Goal: Ask a question

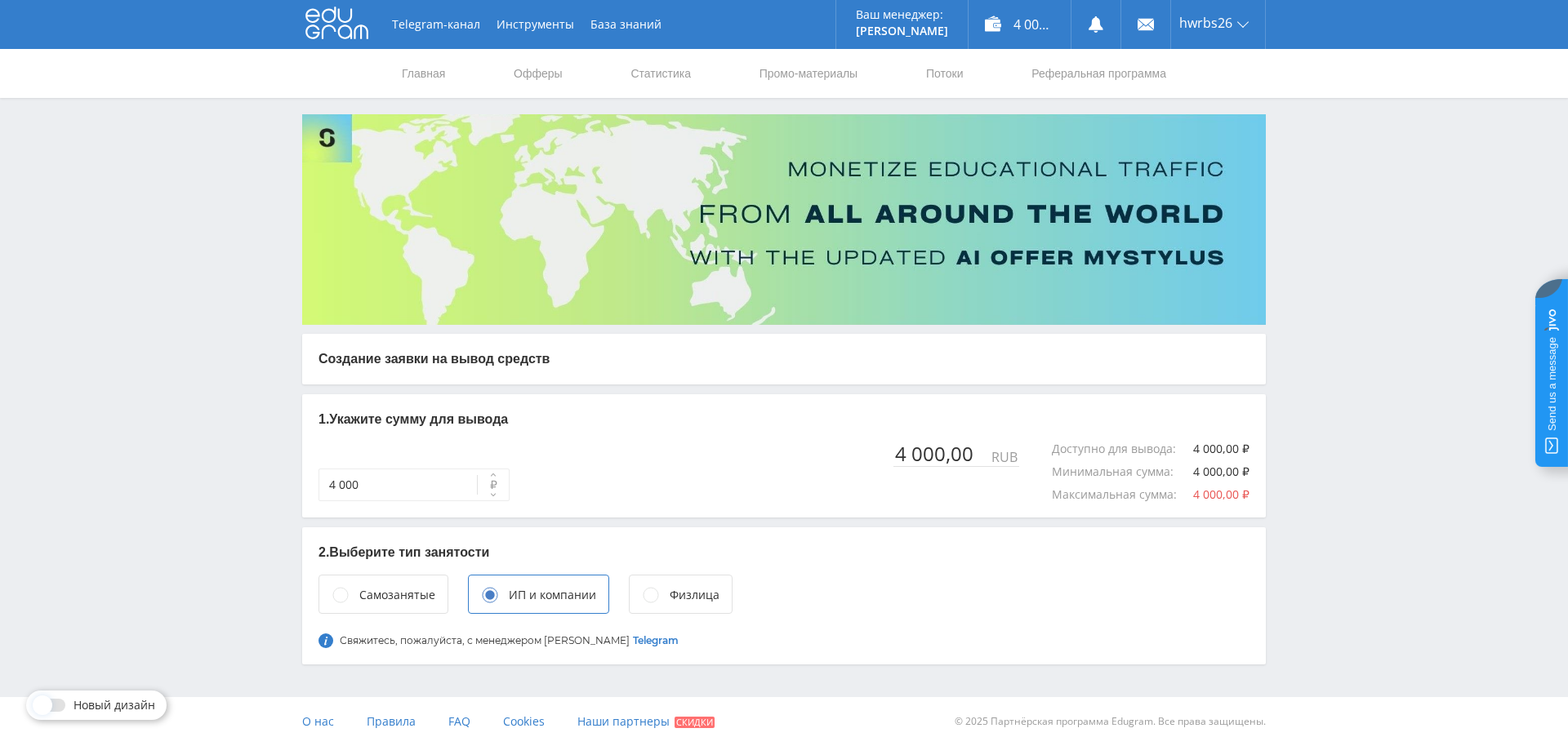
click at [688, 595] on div "Физлица" at bounding box center [694, 595] width 49 height 18
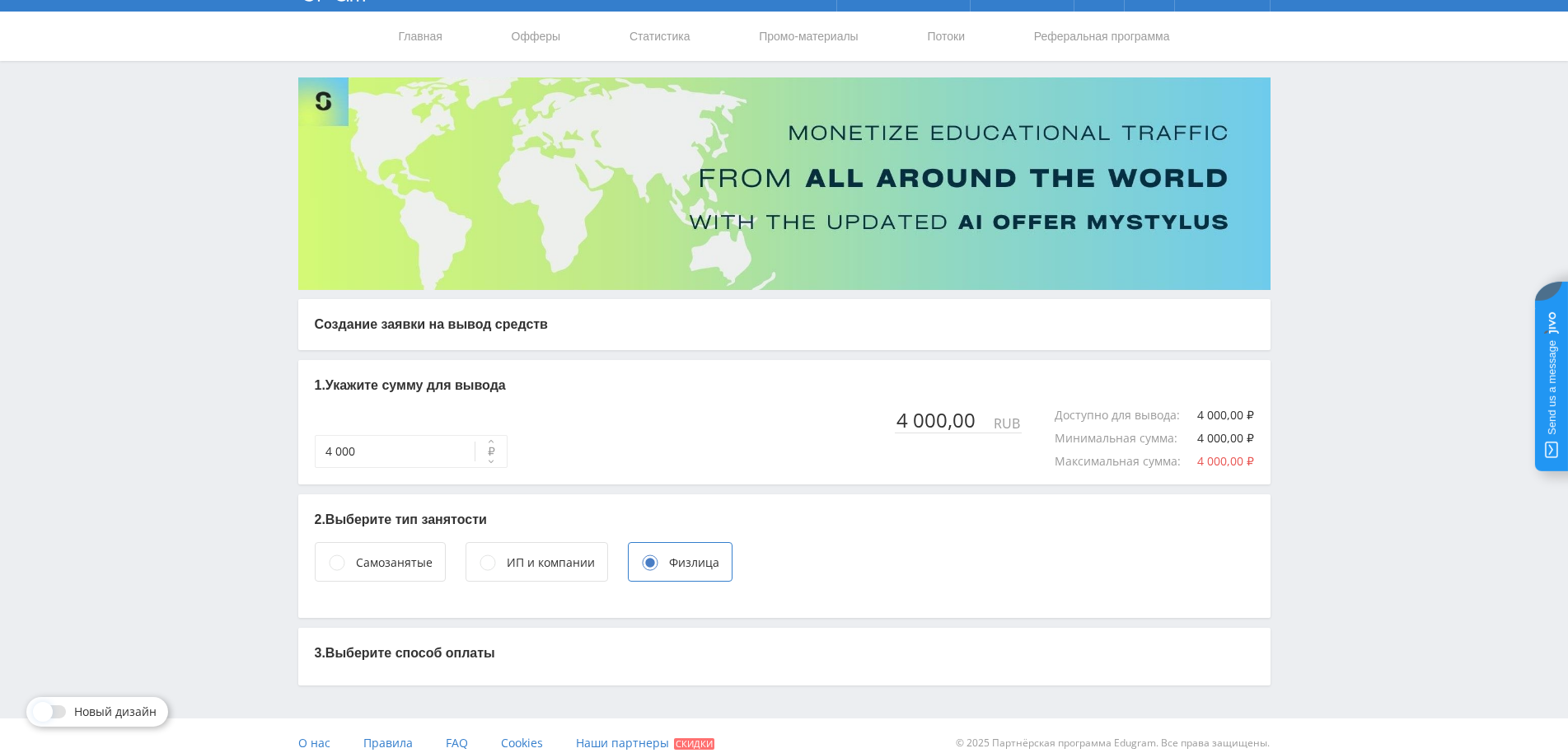
scroll to position [53, 0]
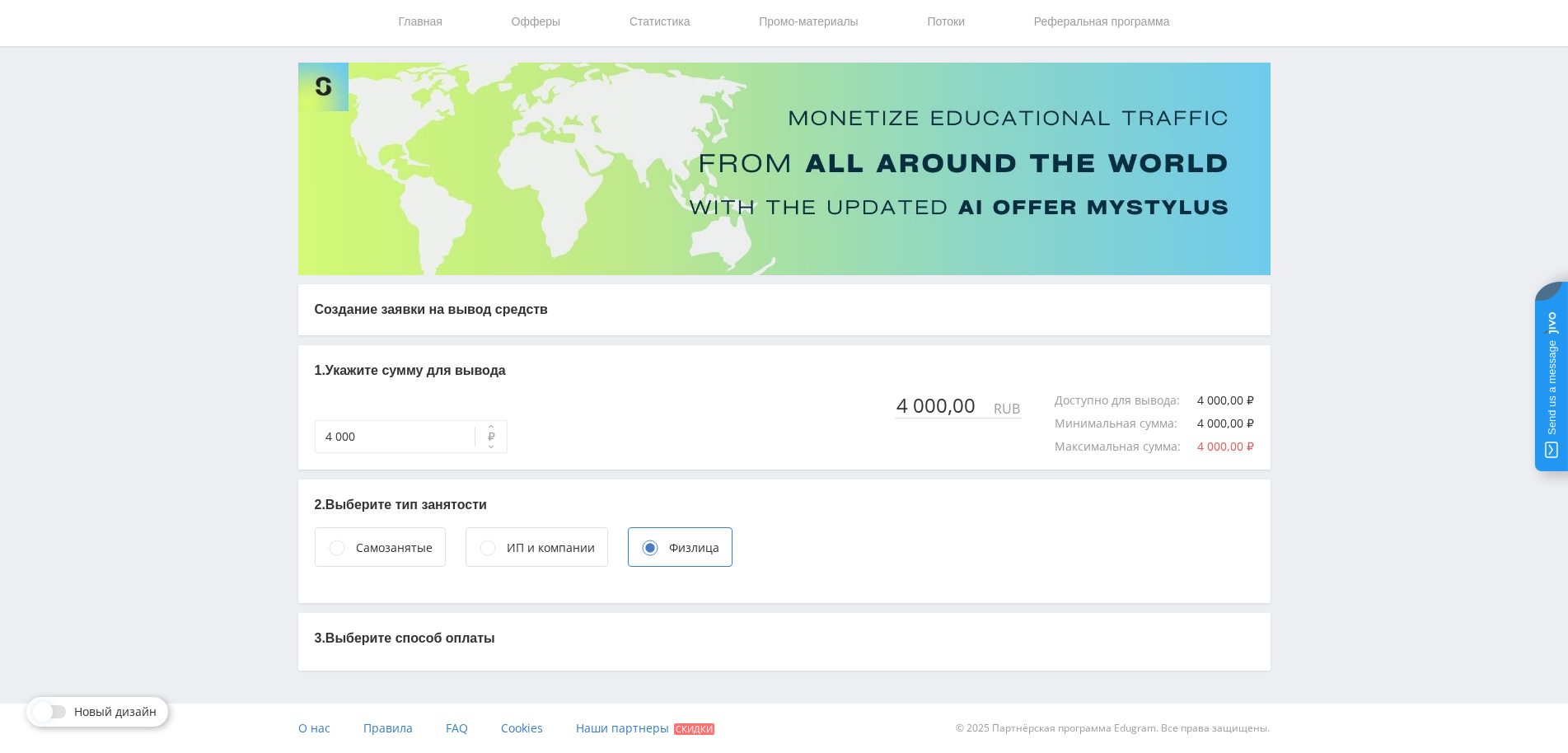
click at [377, 555] on div "Самозанятые" at bounding box center [394, 548] width 77 height 18
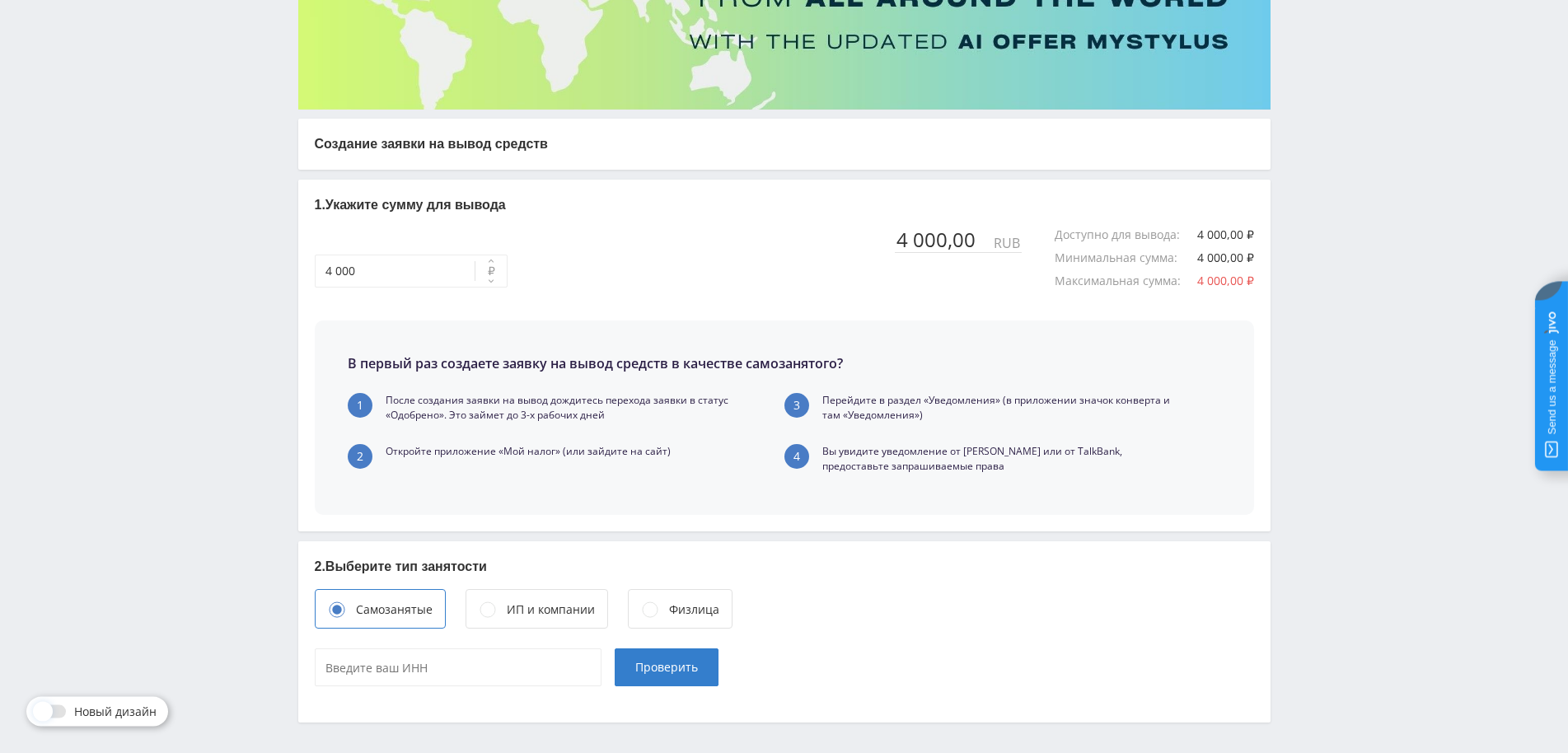
scroll to position [277, 0]
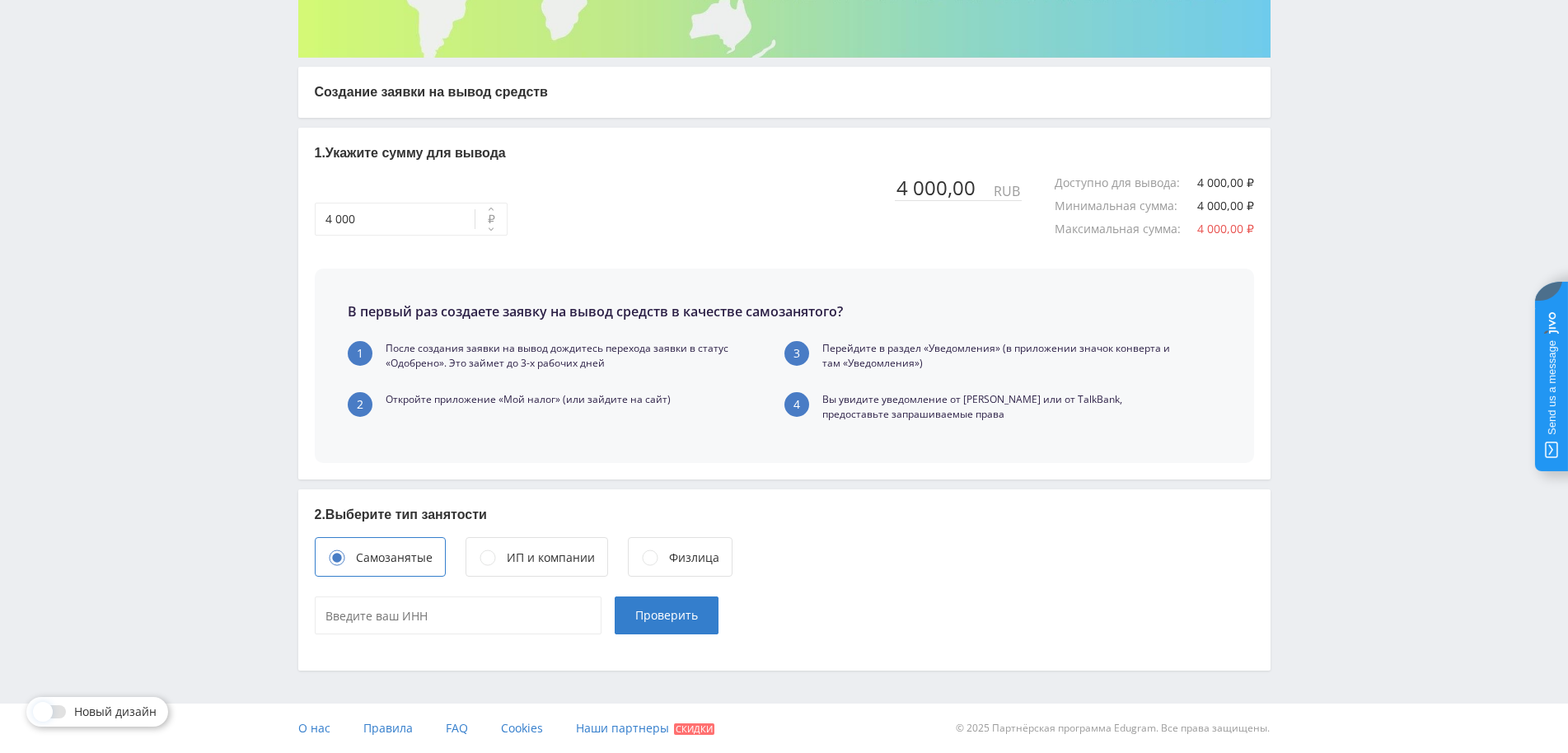
click at [695, 557] on div "Физлица" at bounding box center [694, 558] width 50 height 18
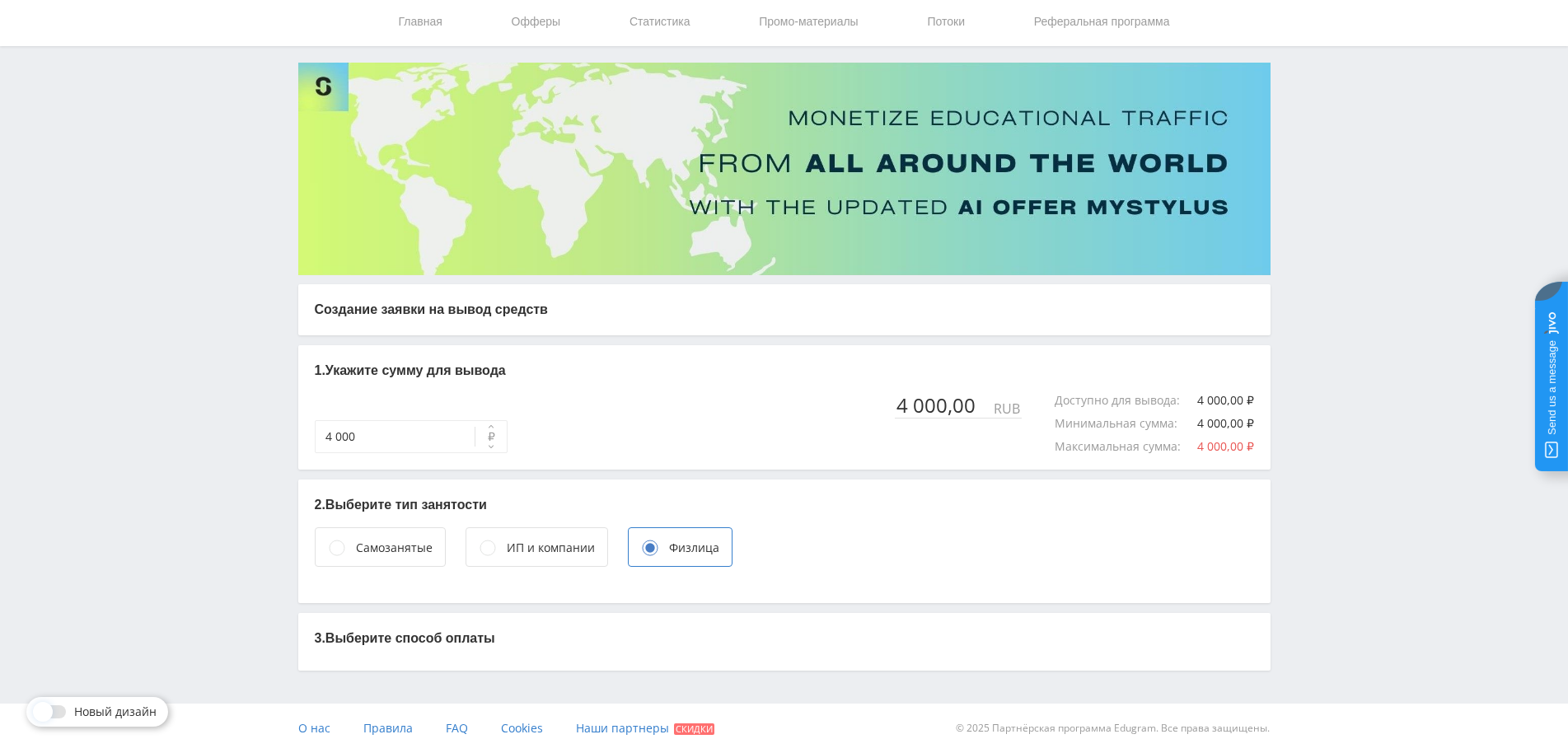
scroll to position [53, 0]
click at [399, 639] on p "3. Выберите способ оплаты" at bounding box center [785, 638] width 940 height 18
click at [412, 640] on p "3. Выберите способ оплаты" at bounding box center [785, 638] width 940 height 18
click at [1042, 642] on p "3. Выберите способ оплаты" at bounding box center [785, 638] width 940 height 18
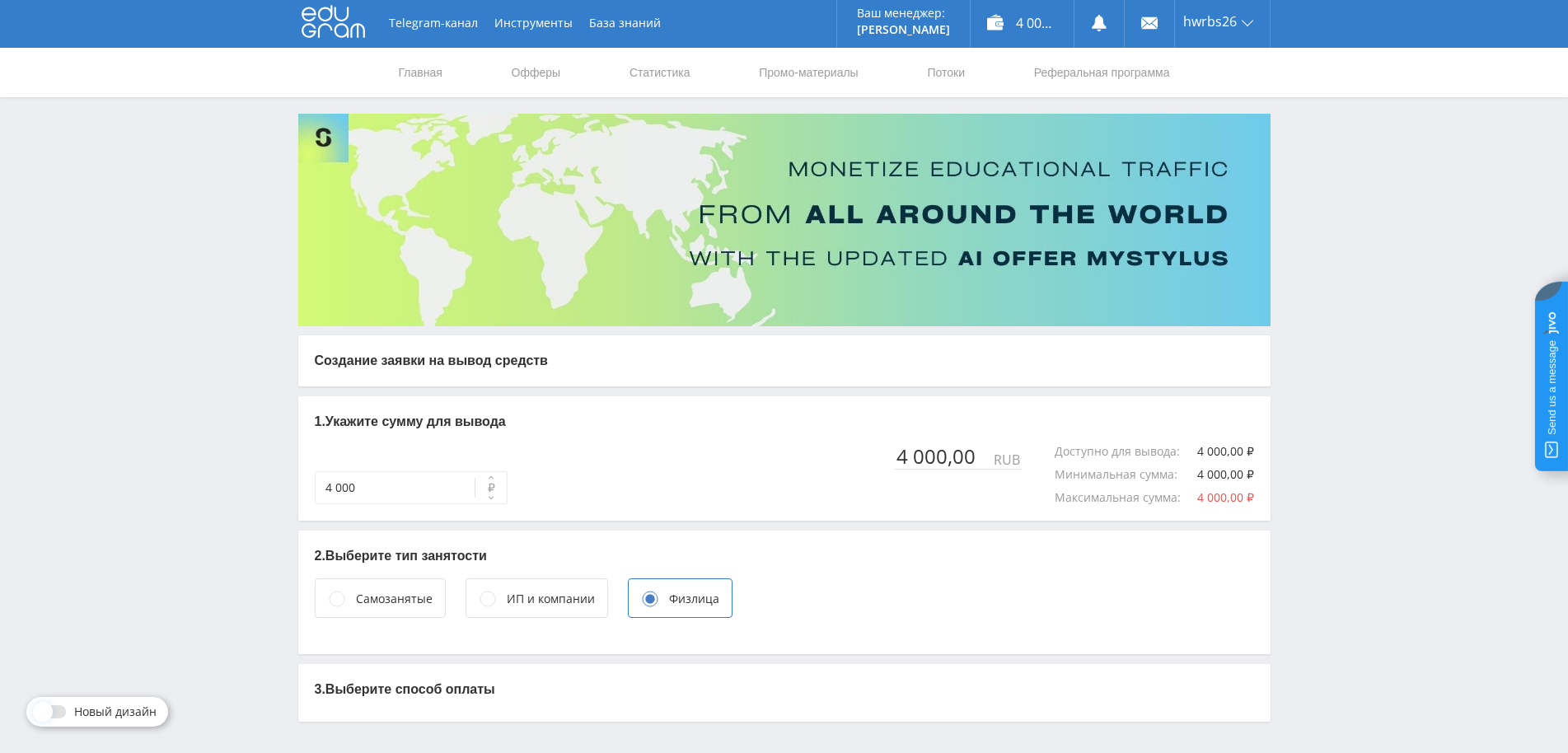
scroll to position [0, 0]
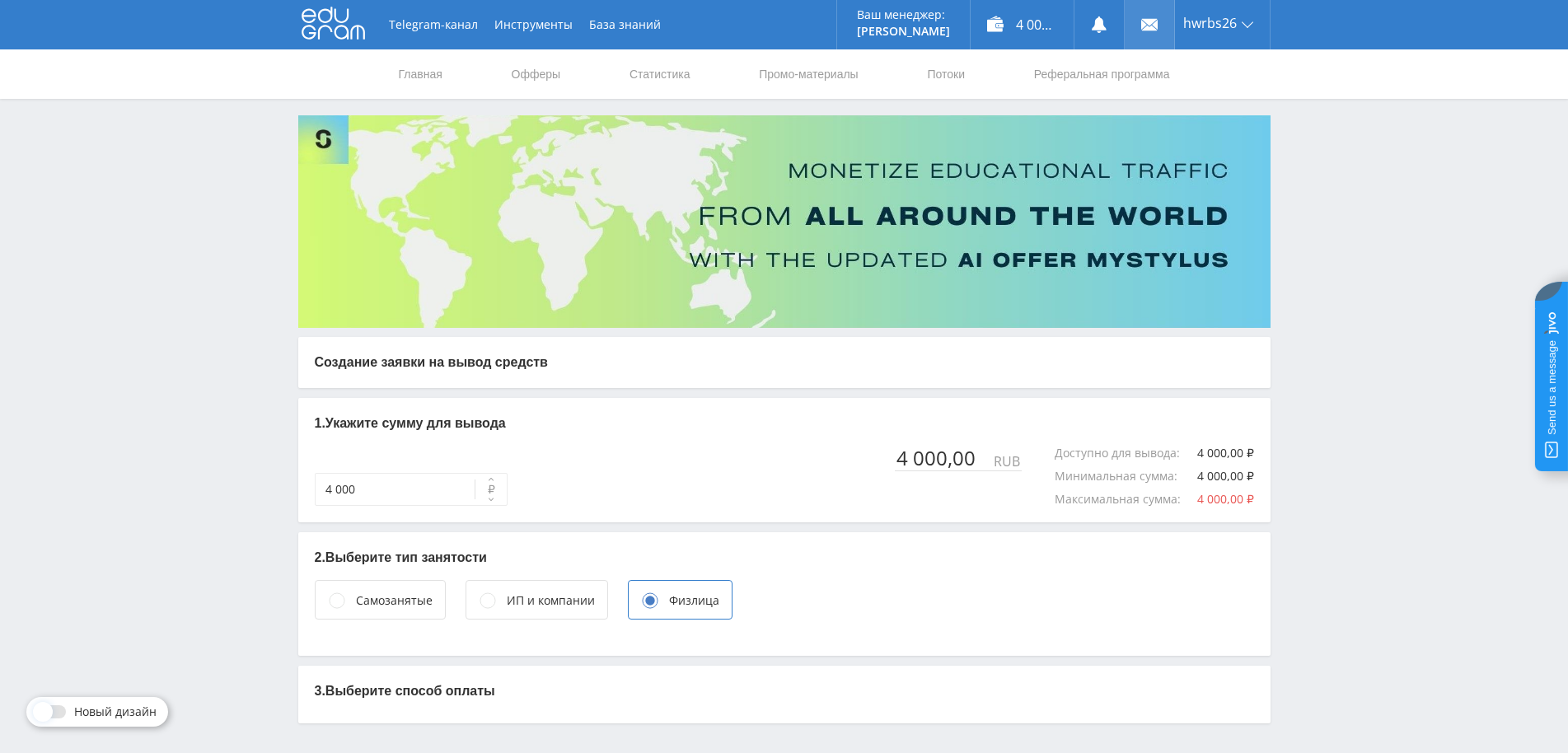
click at [1150, 27] on icon at bounding box center [1149, 25] width 17 height 17
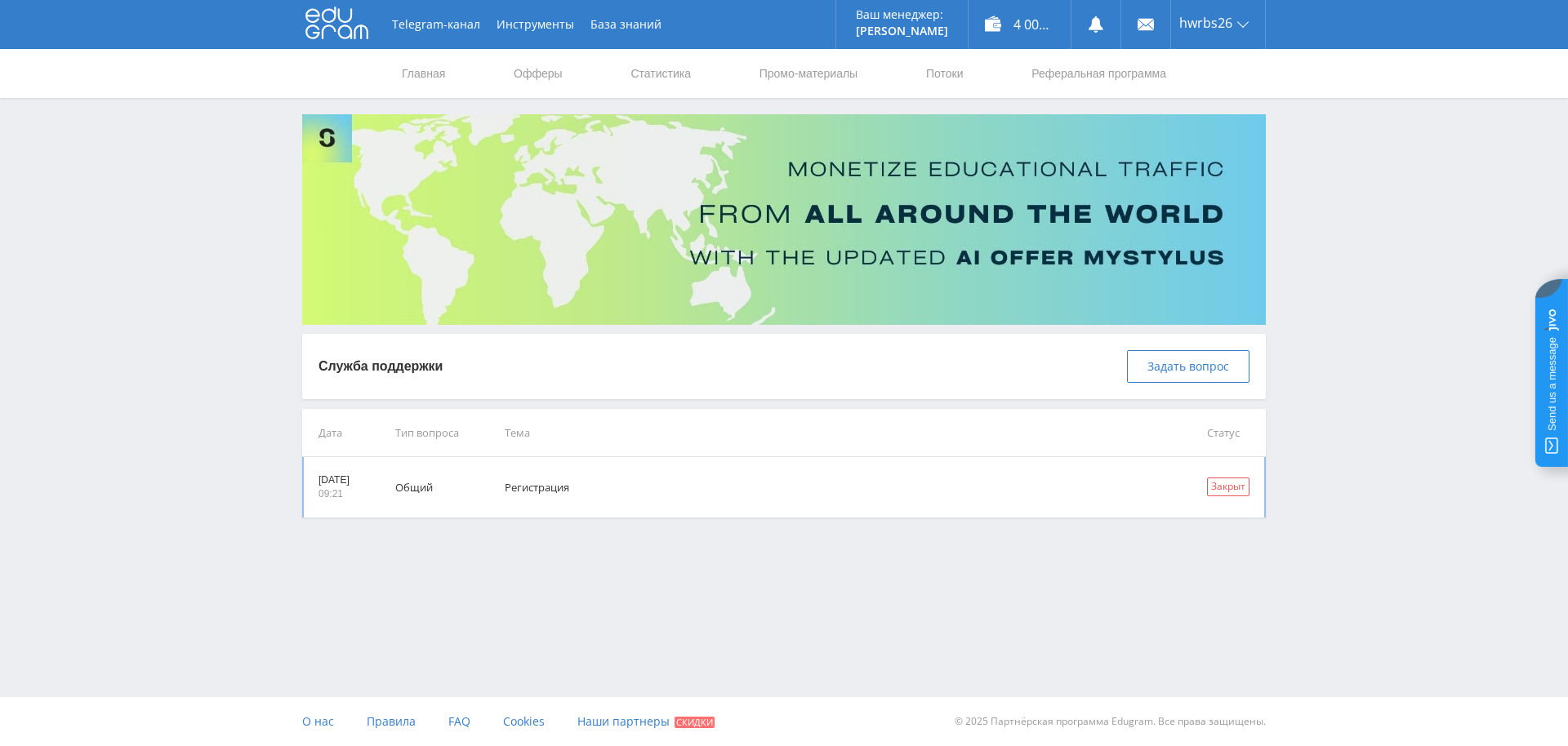
click at [549, 488] on td "Регистрация" at bounding box center [833, 488] width 702 height 61
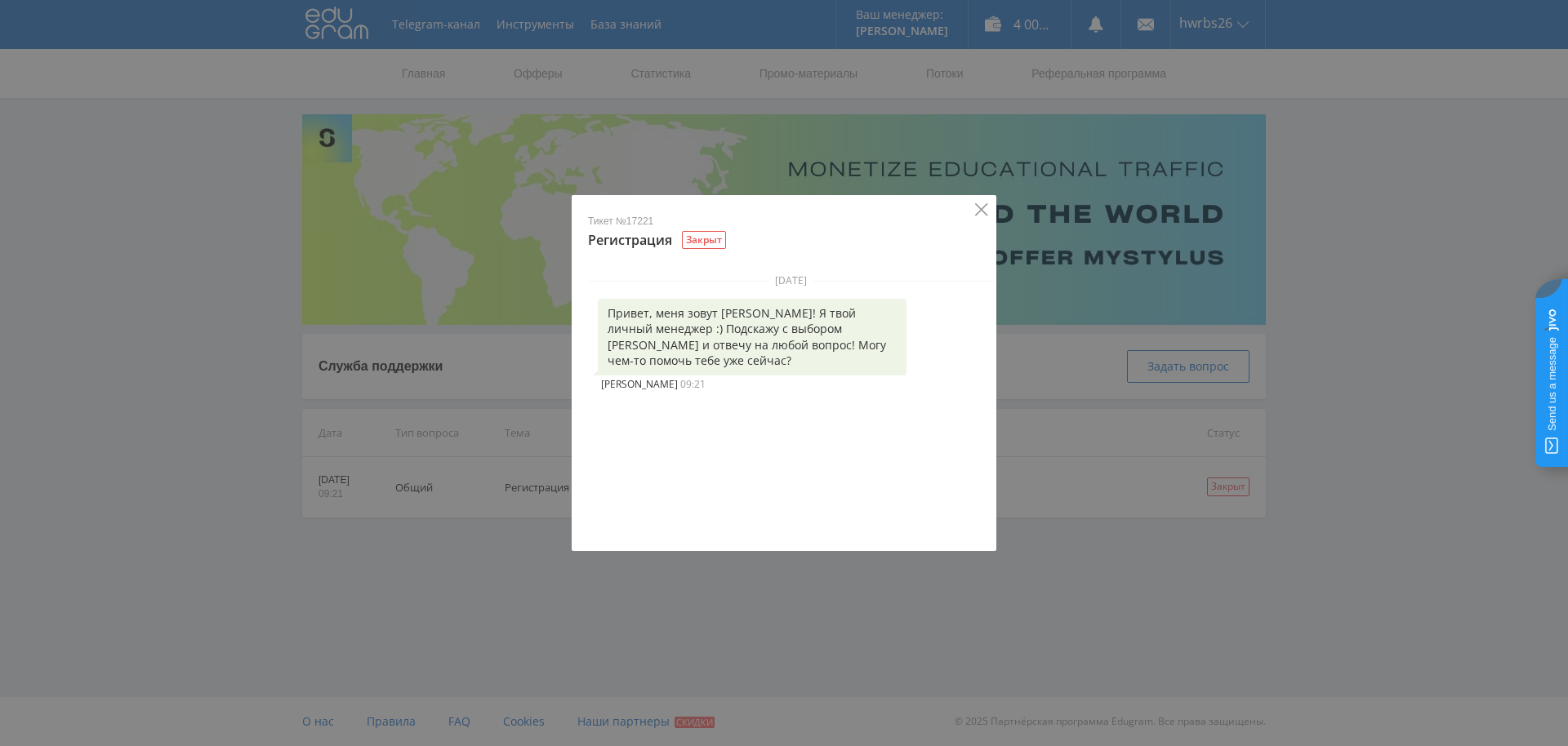
click at [979, 209] on icon "Close" at bounding box center [982, 210] width 13 height 13
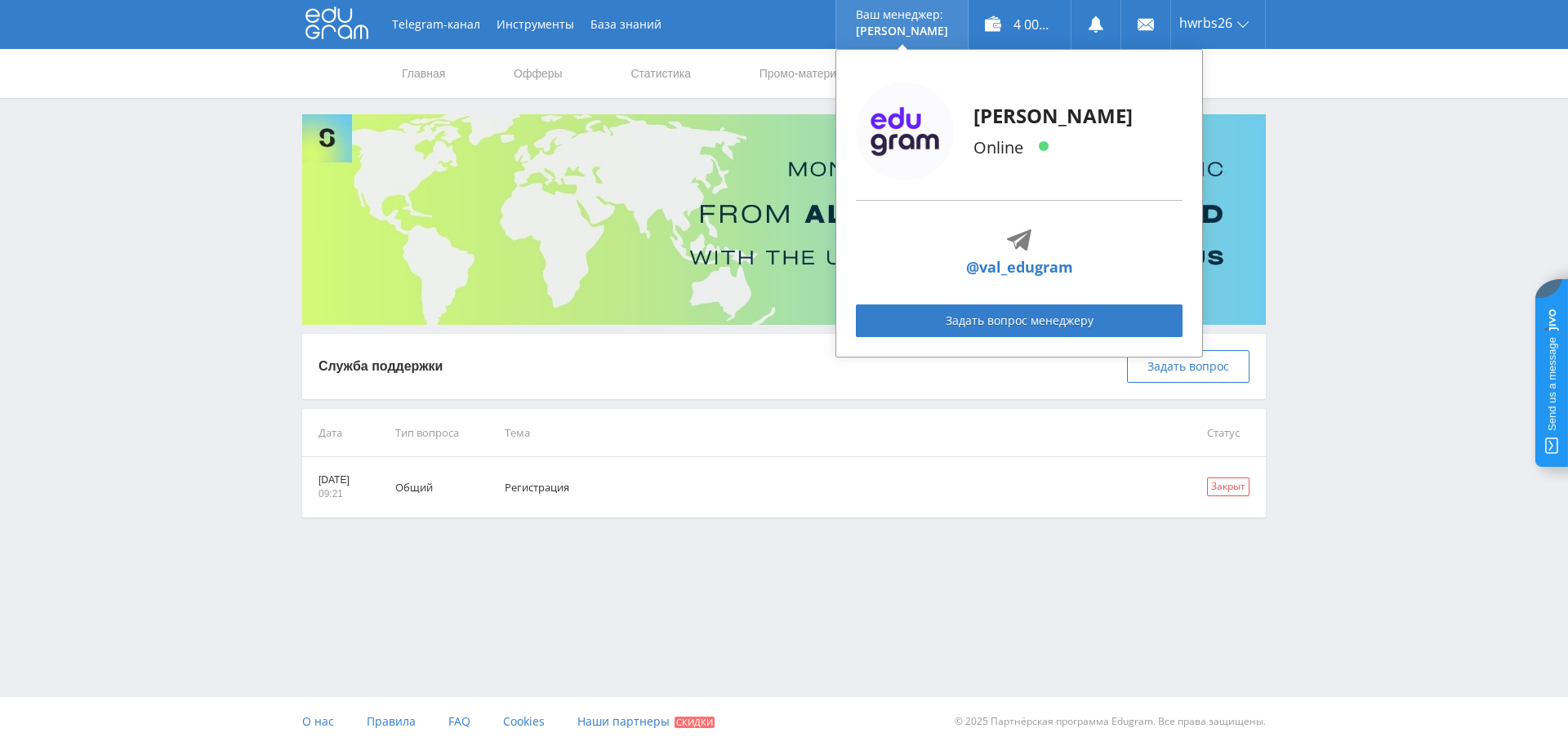
click at [878, 17] on p "Ваш менеджер:" at bounding box center [901, 14] width 93 height 13
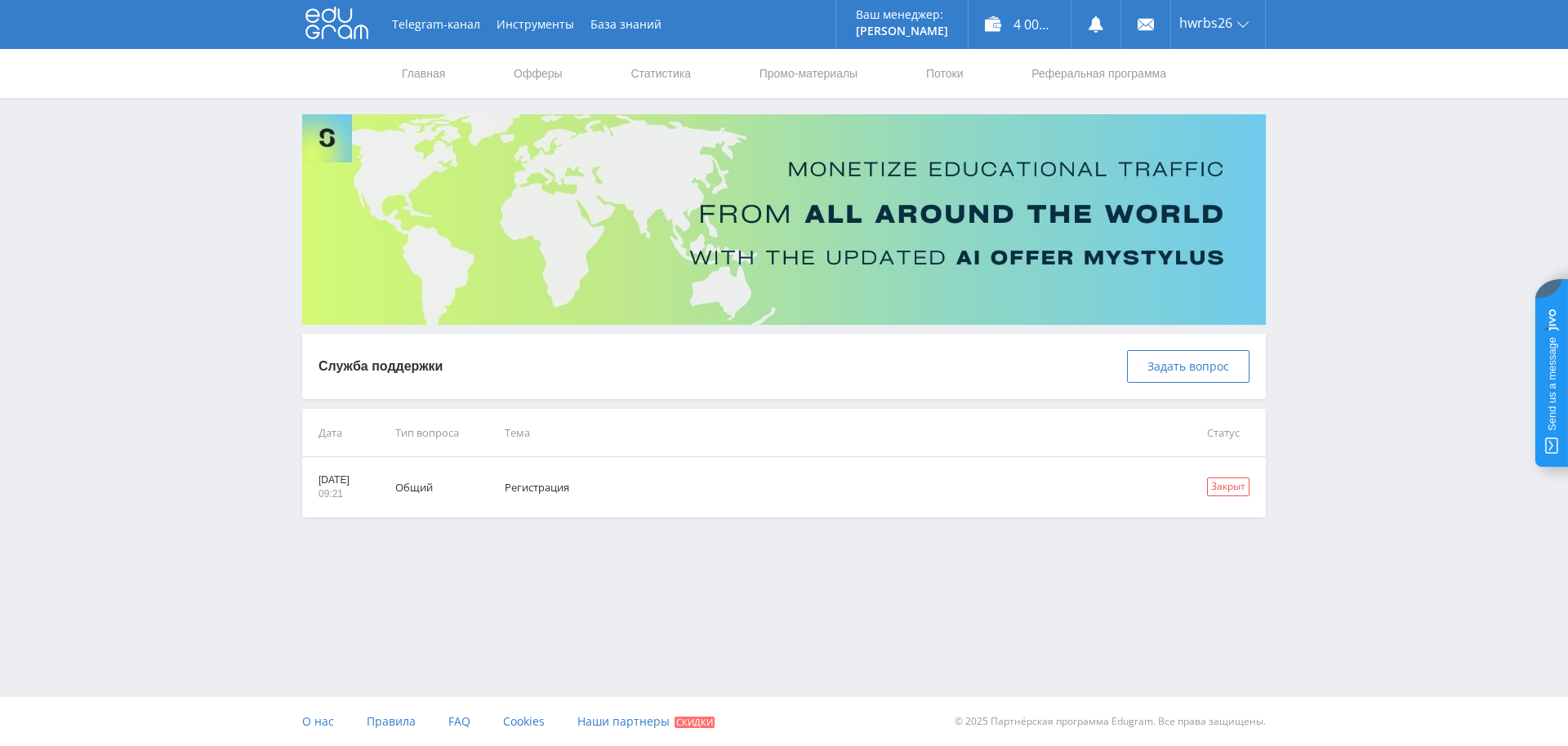
click at [1400, 272] on div "Telegram-канал Инструменты База знаний Ваш менеджер: [PERSON_NAME] Online @val_…" at bounding box center [784, 300] width 1568 height 600
click at [1363, 349] on div "Telegram-канал Инструменты База знаний Ваш менеджер: [PERSON_NAME] Online @val_…" at bounding box center [784, 300] width 1568 height 600
click at [1550, 373] on jdiv at bounding box center [1551, 373] width 33 height 188
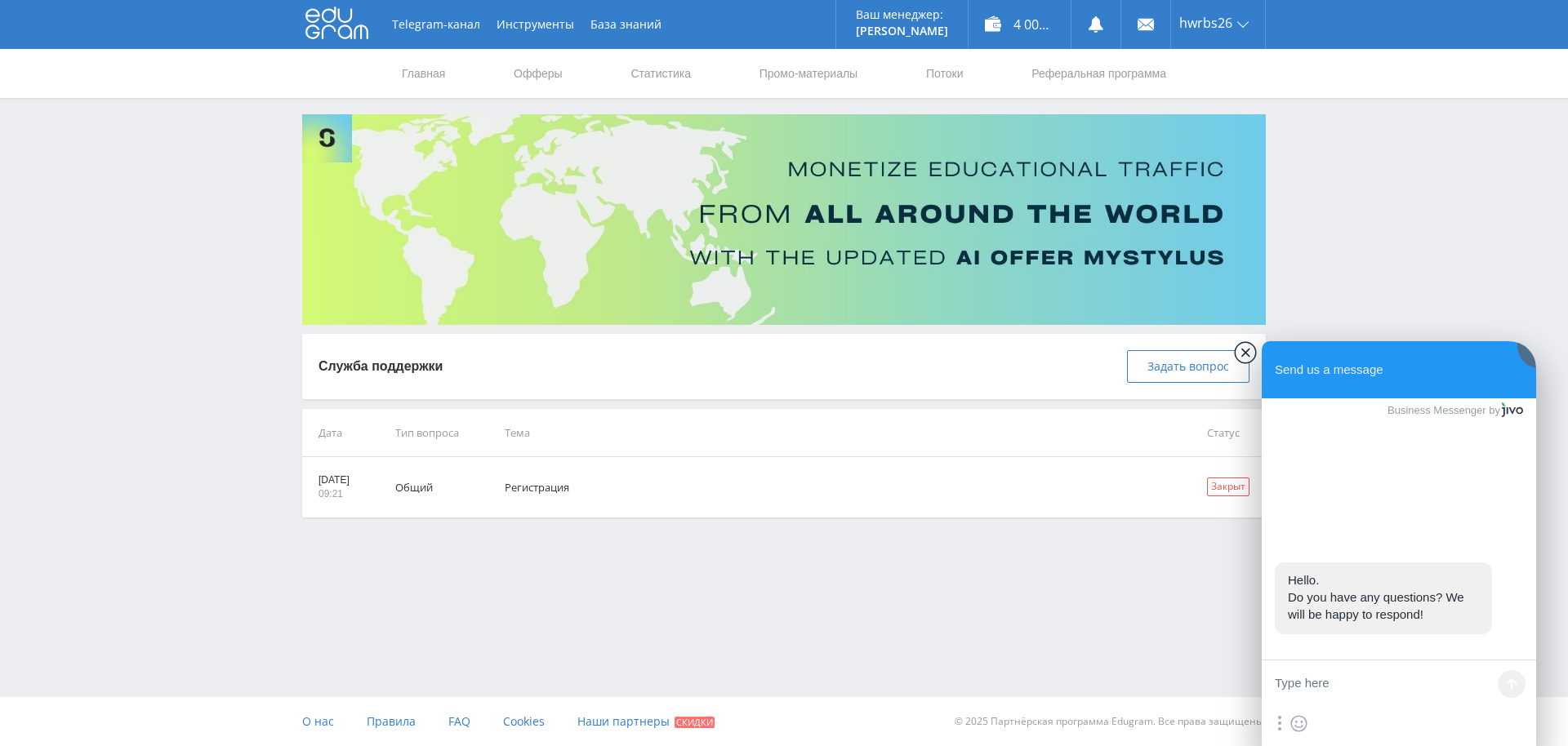
click at [1250, 350] on jdiv at bounding box center [1245, 353] width 23 height 23
